Goal: Task Accomplishment & Management: Use online tool/utility

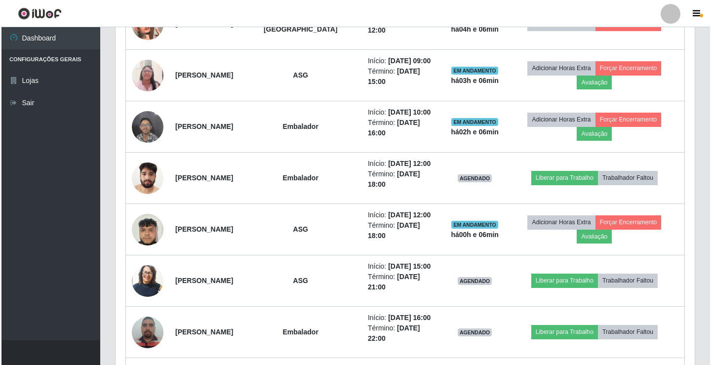
scroll to position [491, 0]
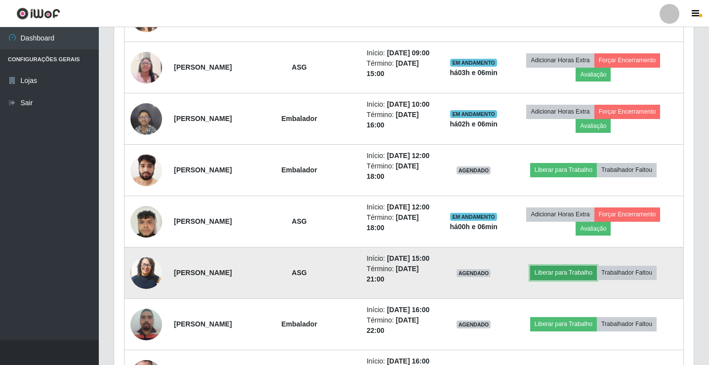
click at [551, 273] on button "Liberar para Trabalho" at bounding box center [563, 273] width 67 height 14
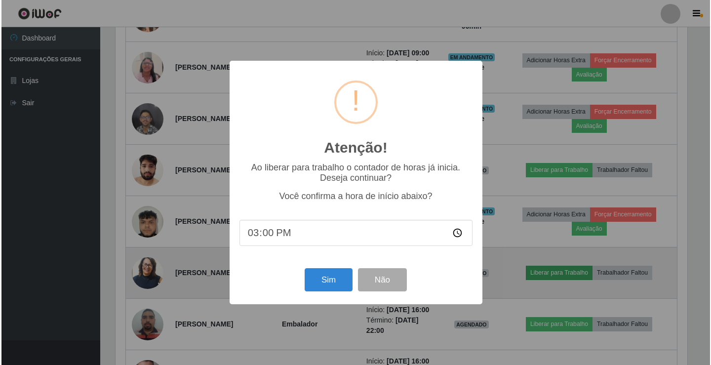
scroll to position [205, 574]
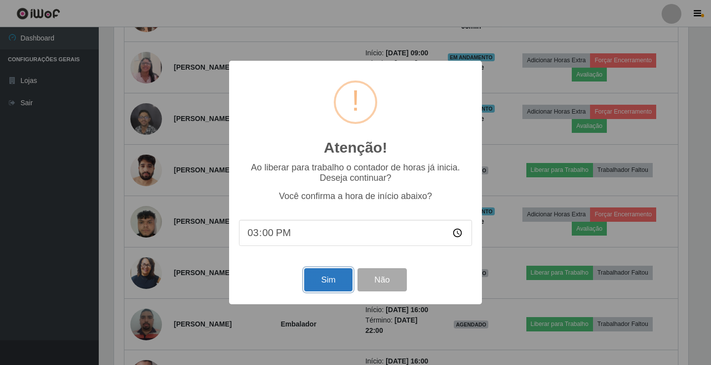
click at [316, 282] on button "Sim" at bounding box center [328, 279] width 48 height 23
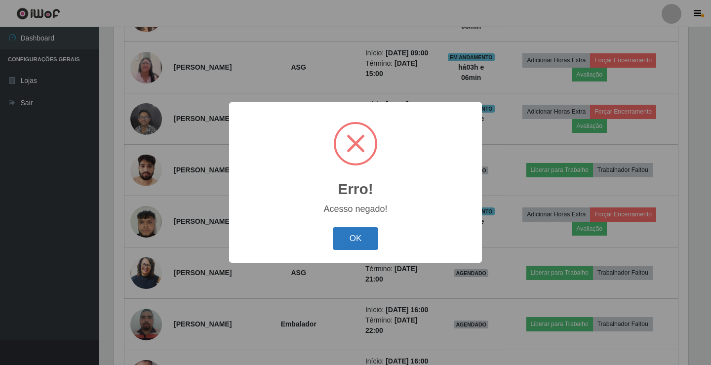
click at [348, 239] on button "OK" at bounding box center [356, 238] width 46 height 23
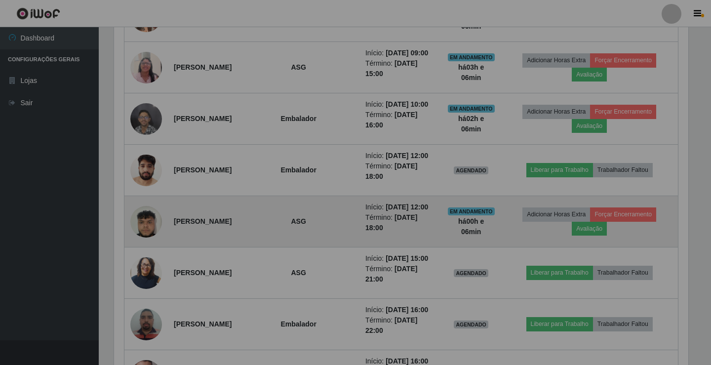
scroll to position [205, 579]
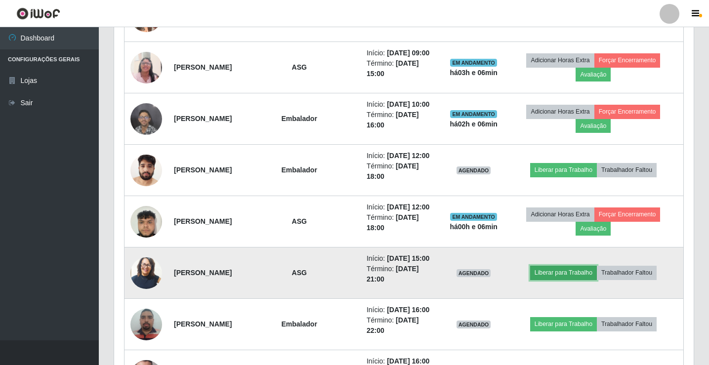
click at [580, 275] on button "Liberar para Trabalho" at bounding box center [563, 273] width 67 height 14
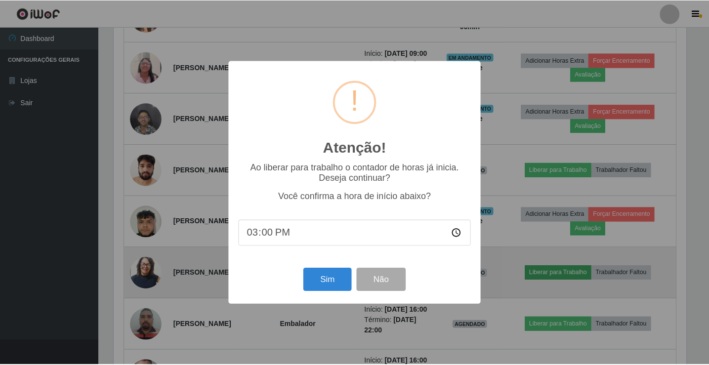
scroll to position [205, 574]
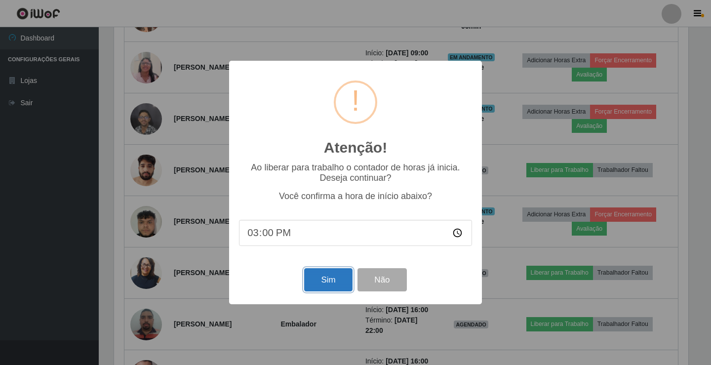
click at [320, 277] on button "Sim" at bounding box center [328, 279] width 48 height 23
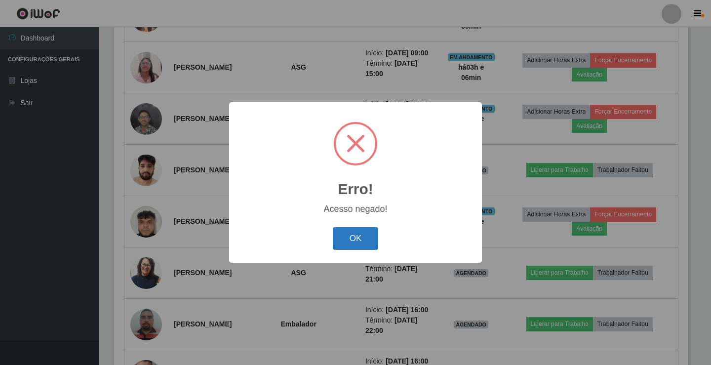
click at [352, 247] on button "OK" at bounding box center [356, 238] width 46 height 23
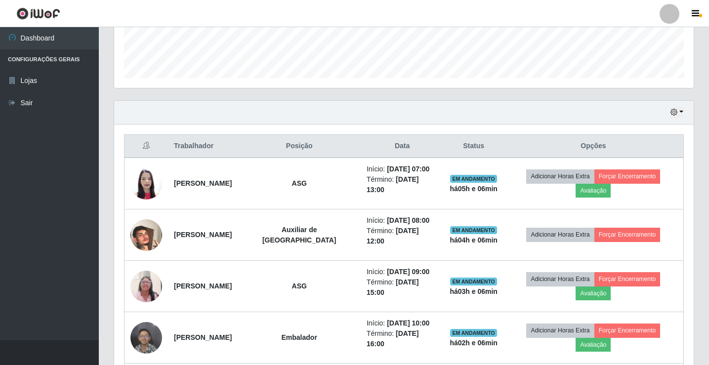
scroll to position [82, 0]
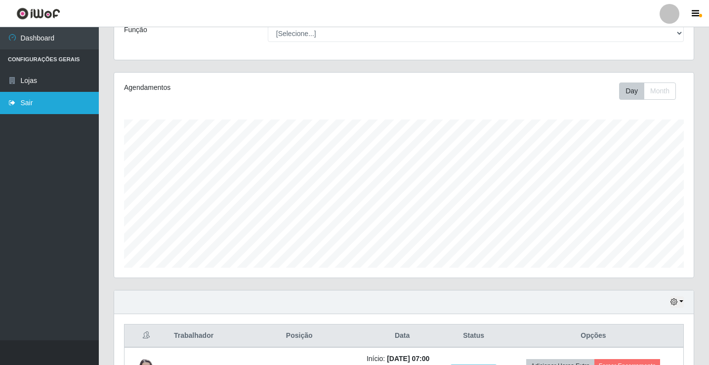
click at [28, 104] on link "Sair" at bounding box center [49, 103] width 99 height 22
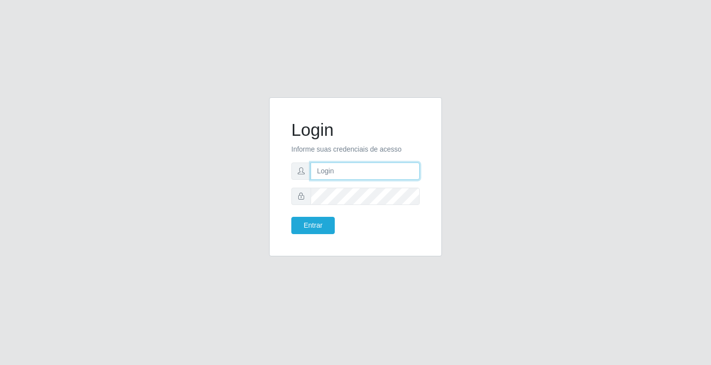
click at [354, 172] on input "text" at bounding box center [365, 170] width 109 height 17
type input "william@ideal"
click at [291, 217] on button "Entrar" at bounding box center [312, 225] width 43 height 17
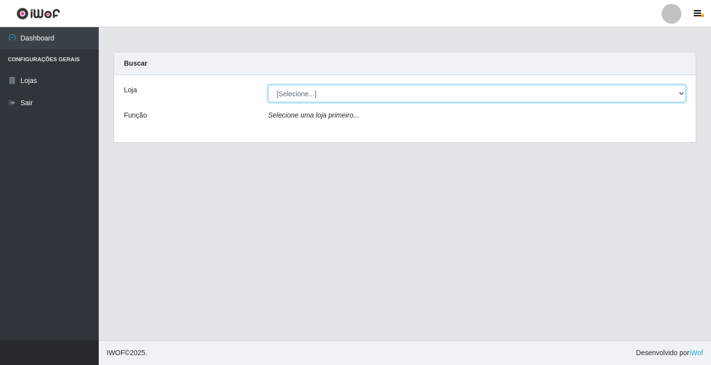
click at [367, 100] on select "[Selecione...] Ideal - Conceição" at bounding box center [477, 93] width 418 height 17
select select "231"
click at [268, 85] on select "[Selecione...] Ideal - Conceição" at bounding box center [477, 93] width 418 height 17
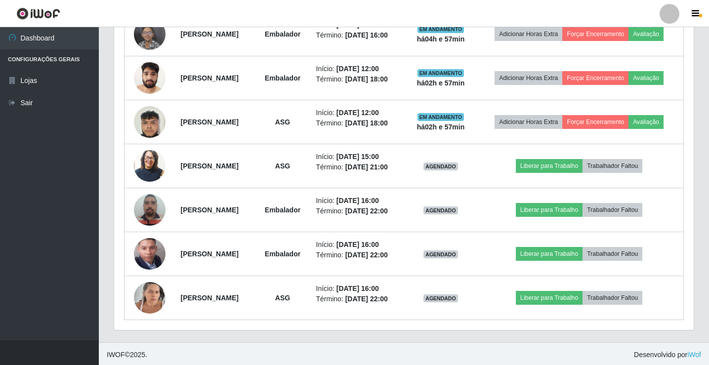
scroll to position [467, 0]
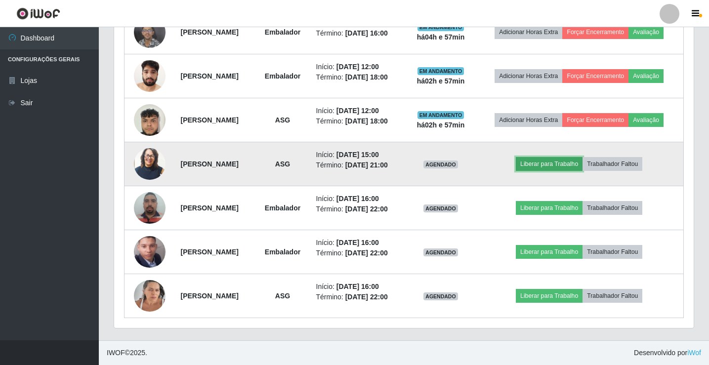
click at [558, 168] on button "Liberar para Trabalho" at bounding box center [549, 164] width 67 height 14
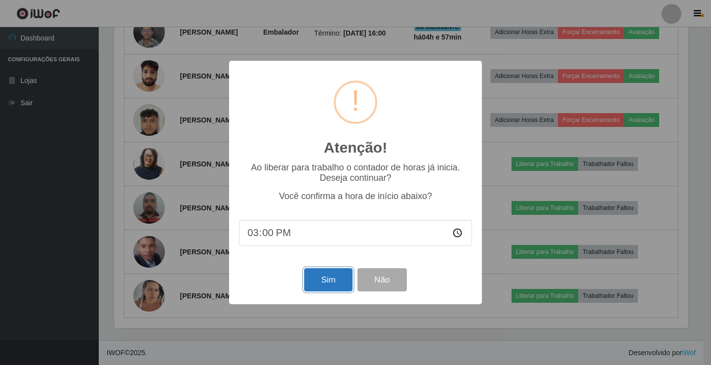
click at [342, 282] on button "Sim" at bounding box center [328, 279] width 48 height 23
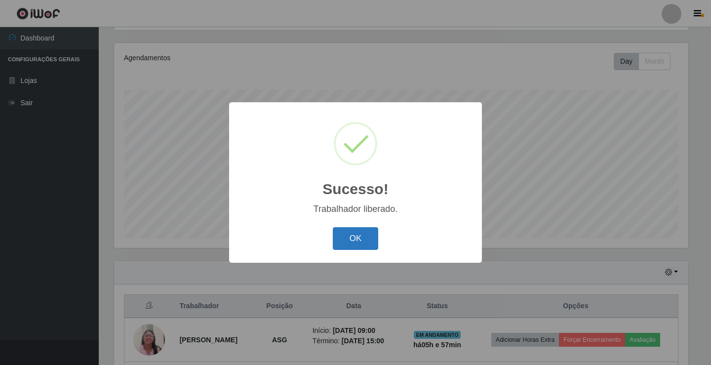
click at [362, 244] on button "OK" at bounding box center [356, 238] width 46 height 23
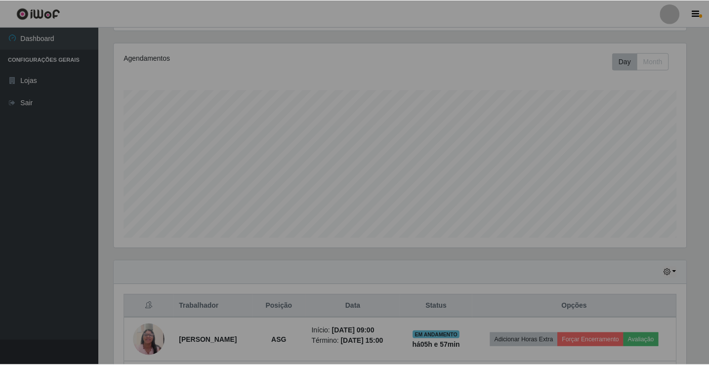
scroll to position [0, 0]
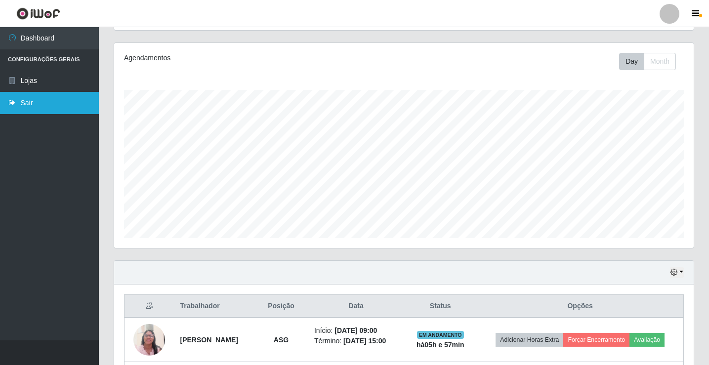
click at [14, 106] on icon at bounding box center [12, 102] width 9 height 7
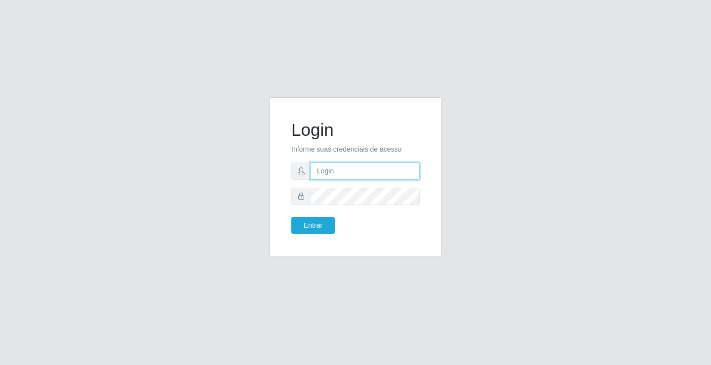
click at [323, 175] on input "text" at bounding box center [365, 170] width 109 height 17
type input "SIMONE@IDEAL"
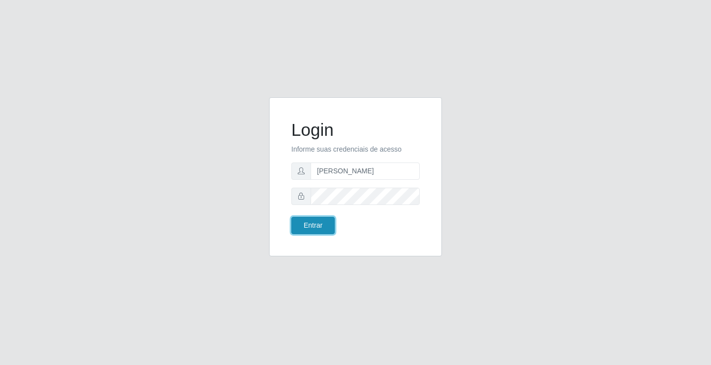
click at [316, 230] on button "Entrar" at bounding box center [312, 225] width 43 height 17
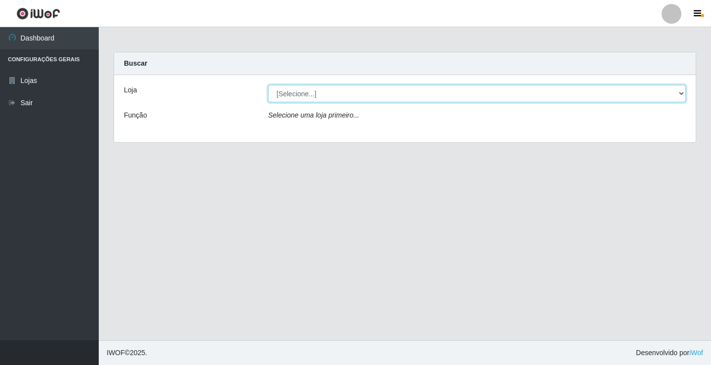
click at [306, 91] on select "[Selecione...] Ideal - Conceição" at bounding box center [477, 93] width 418 height 17
select select "231"
click at [268, 85] on select "[Selecione...] Ideal - Conceição" at bounding box center [477, 93] width 418 height 17
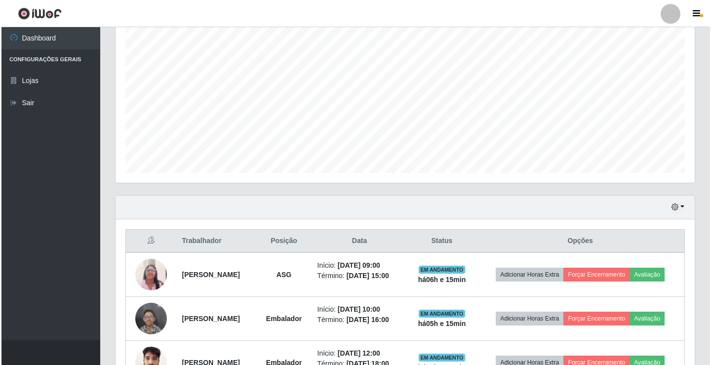
scroll to position [198, 0]
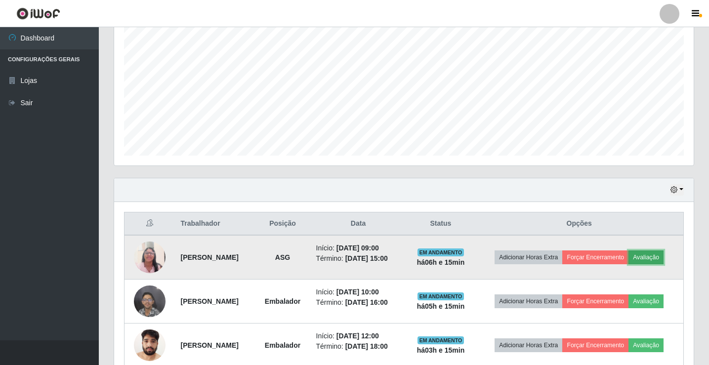
click at [658, 259] on button "Avaliação" at bounding box center [645, 257] width 35 height 14
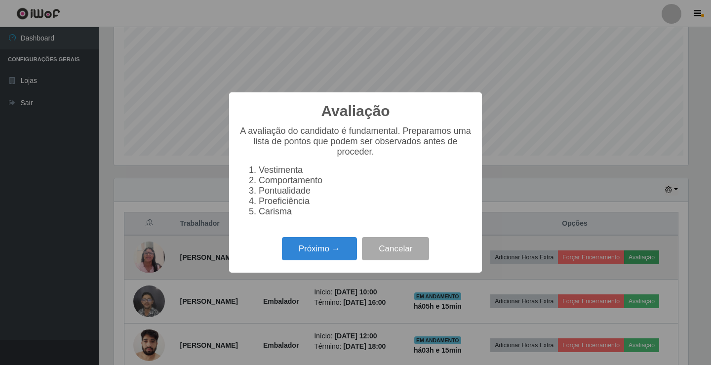
scroll to position [205, 574]
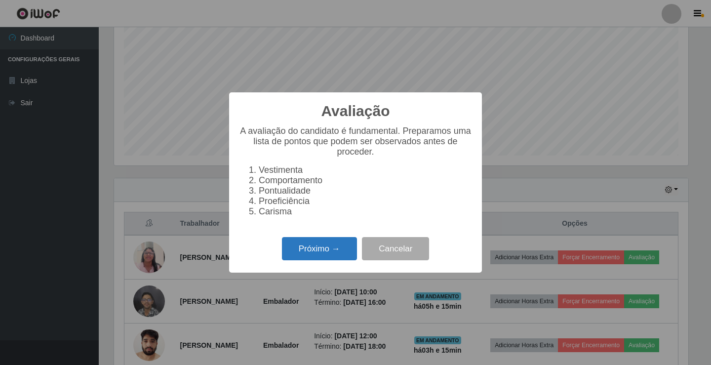
click at [344, 260] on button "Próximo →" at bounding box center [319, 248] width 75 height 23
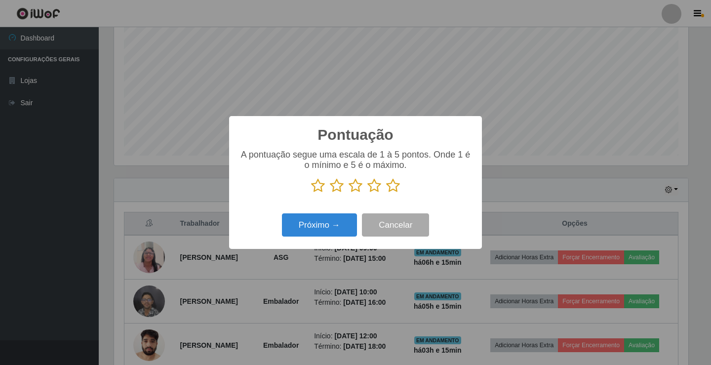
click at [373, 187] on icon at bounding box center [374, 185] width 14 height 15
click at [367, 193] on input "radio" at bounding box center [367, 193] width 0 height 0
click at [346, 215] on button "Próximo →" at bounding box center [319, 224] width 75 height 23
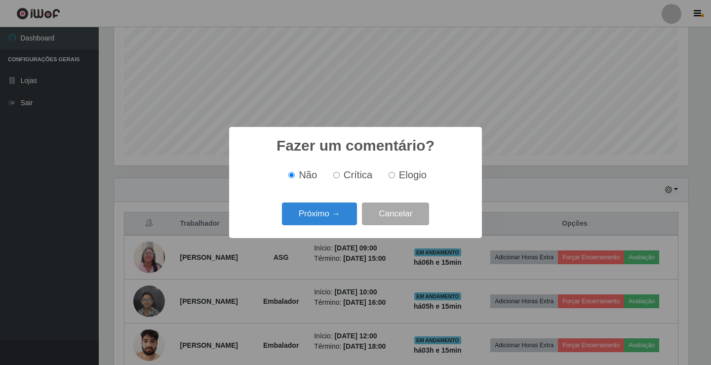
click at [346, 215] on button "Próximo →" at bounding box center [319, 213] width 75 height 23
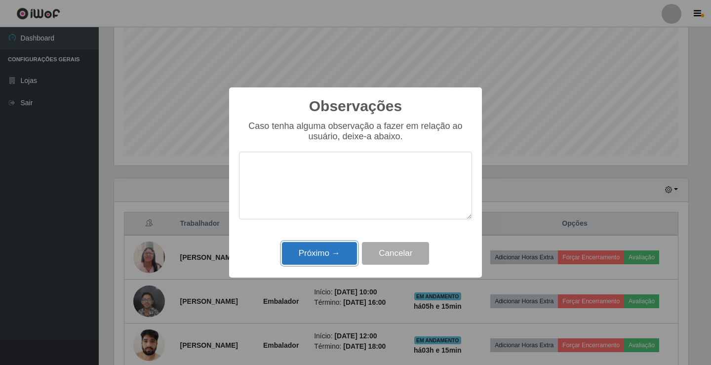
click at [316, 255] on button "Próximo →" at bounding box center [319, 253] width 75 height 23
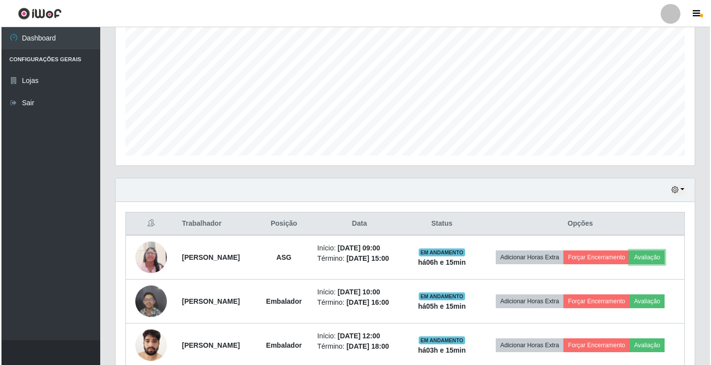
scroll to position [247, 0]
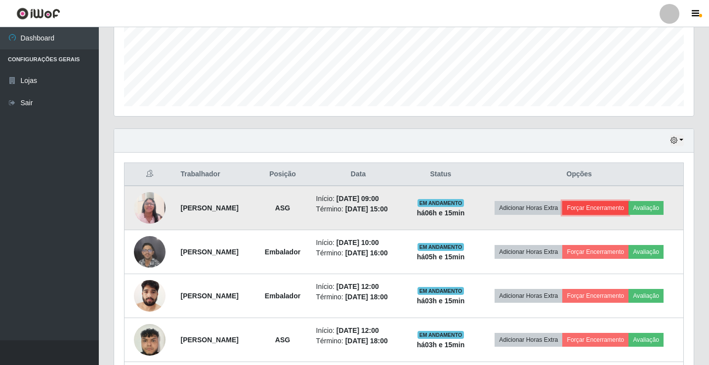
click at [603, 210] on button "Forçar Encerramento" at bounding box center [595, 208] width 66 height 14
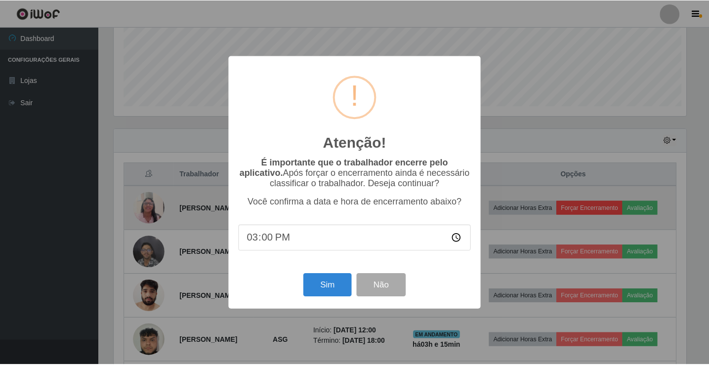
scroll to position [205, 574]
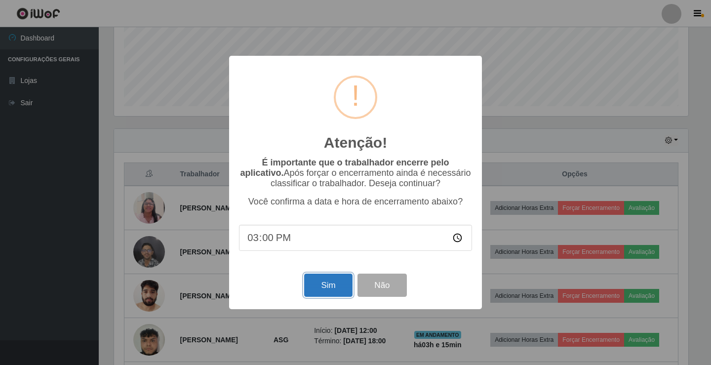
click at [346, 278] on button "Sim" at bounding box center [328, 285] width 48 height 23
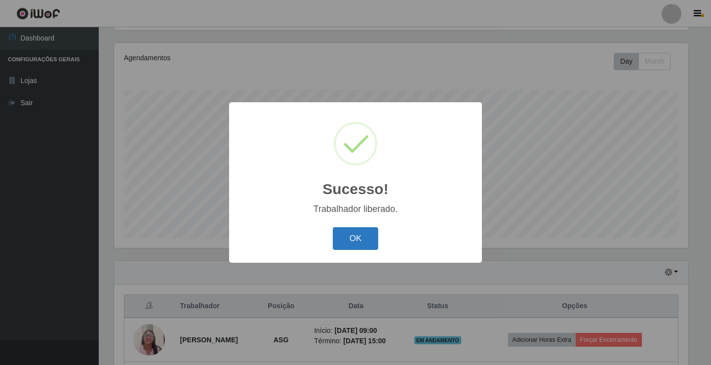
click at [342, 243] on button "OK" at bounding box center [356, 238] width 46 height 23
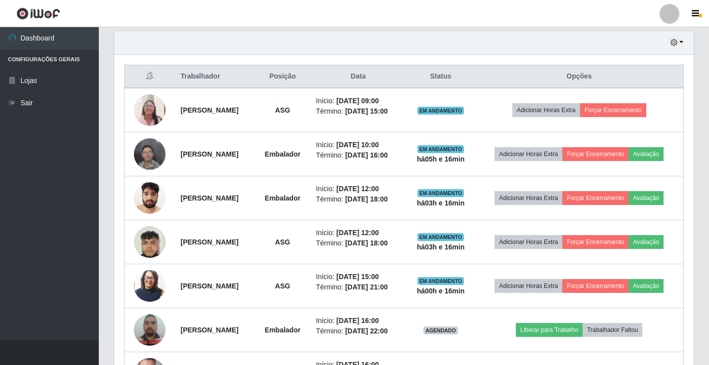
scroll to position [362, 0]
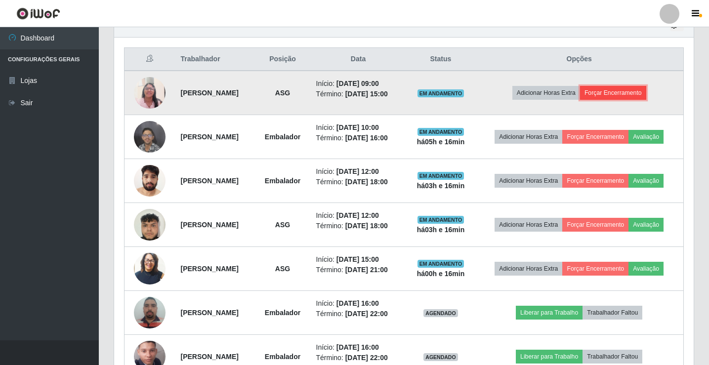
click at [607, 95] on button "Forçar Encerramento" at bounding box center [613, 93] width 66 height 14
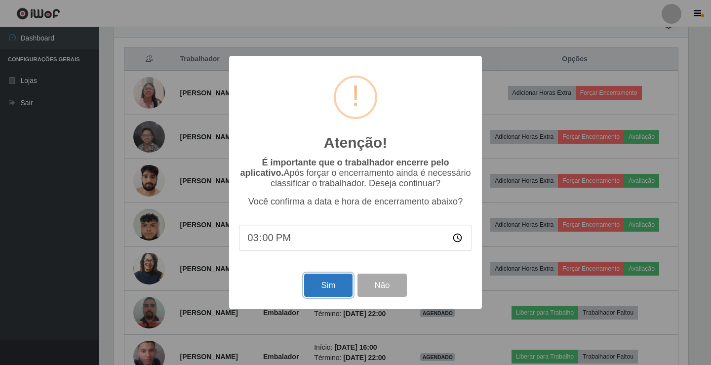
click at [313, 290] on button "Sim" at bounding box center [328, 285] width 48 height 23
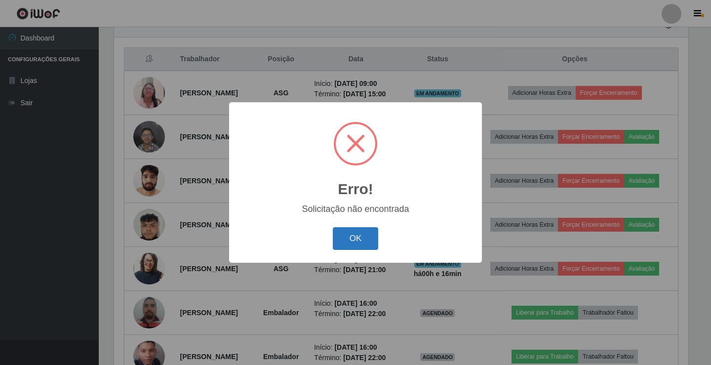
click at [338, 236] on button "OK" at bounding box center [356, 238] width 46 height 23
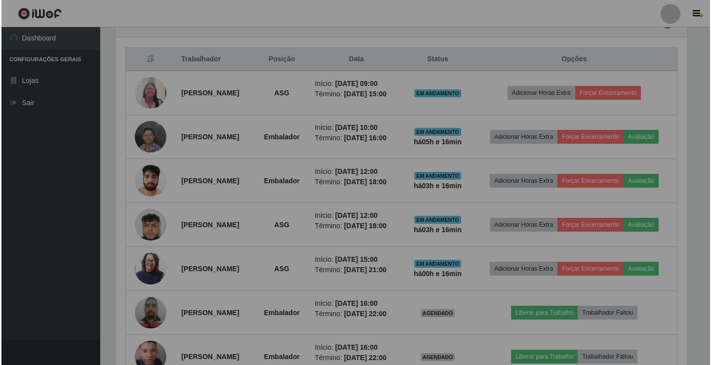
scroll to position [205, 579]
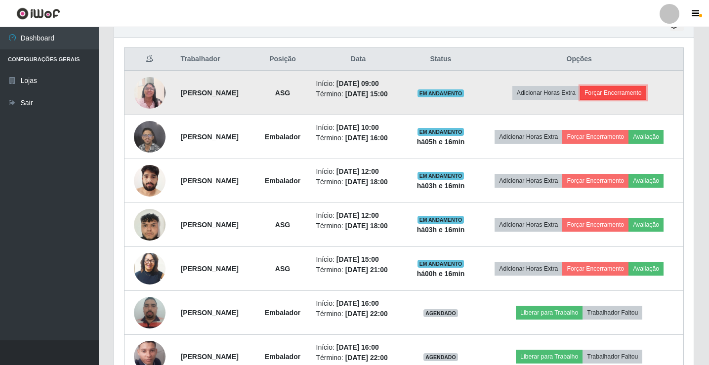
click at [625, 97] on button "Forçar Encerramento" at bounding box center [613, 93] width 66 height 14
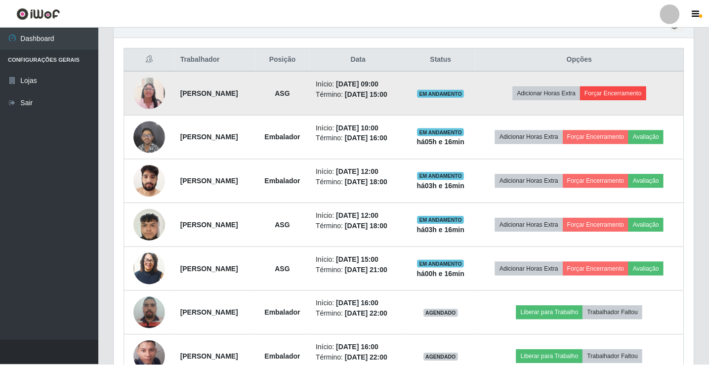
scroll to position [205, 574]
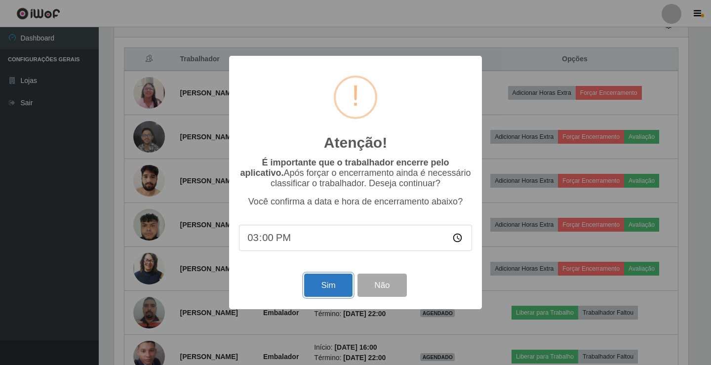
click at [330, 288] on button "Sim" at bounding box center [328, 285] width 48 height 23
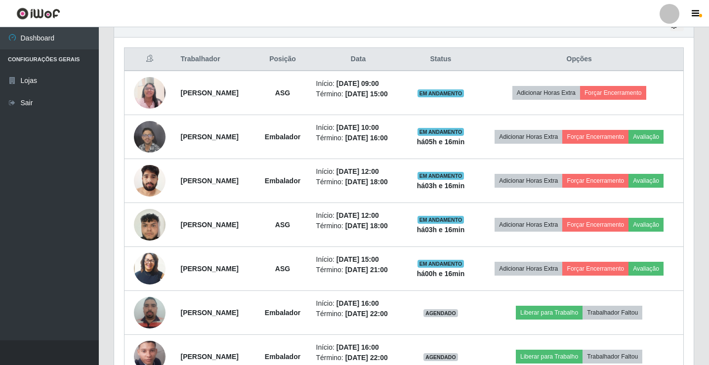
scroll to position [0, 0]
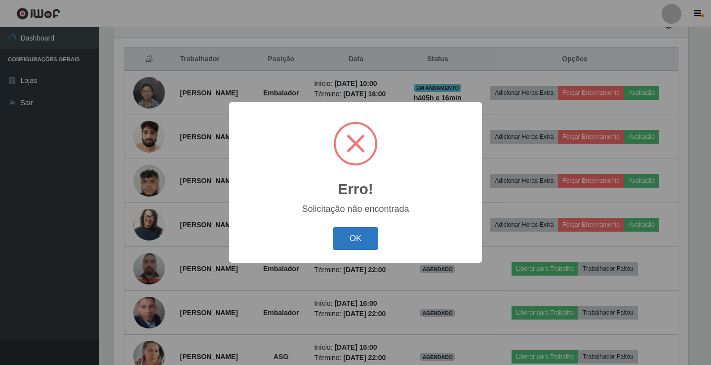
click at [347, 243] on button "OK" at bounding box center [356, 238] width 46 height 23
